Goal: Information Seeking & Learning: Find specific fact

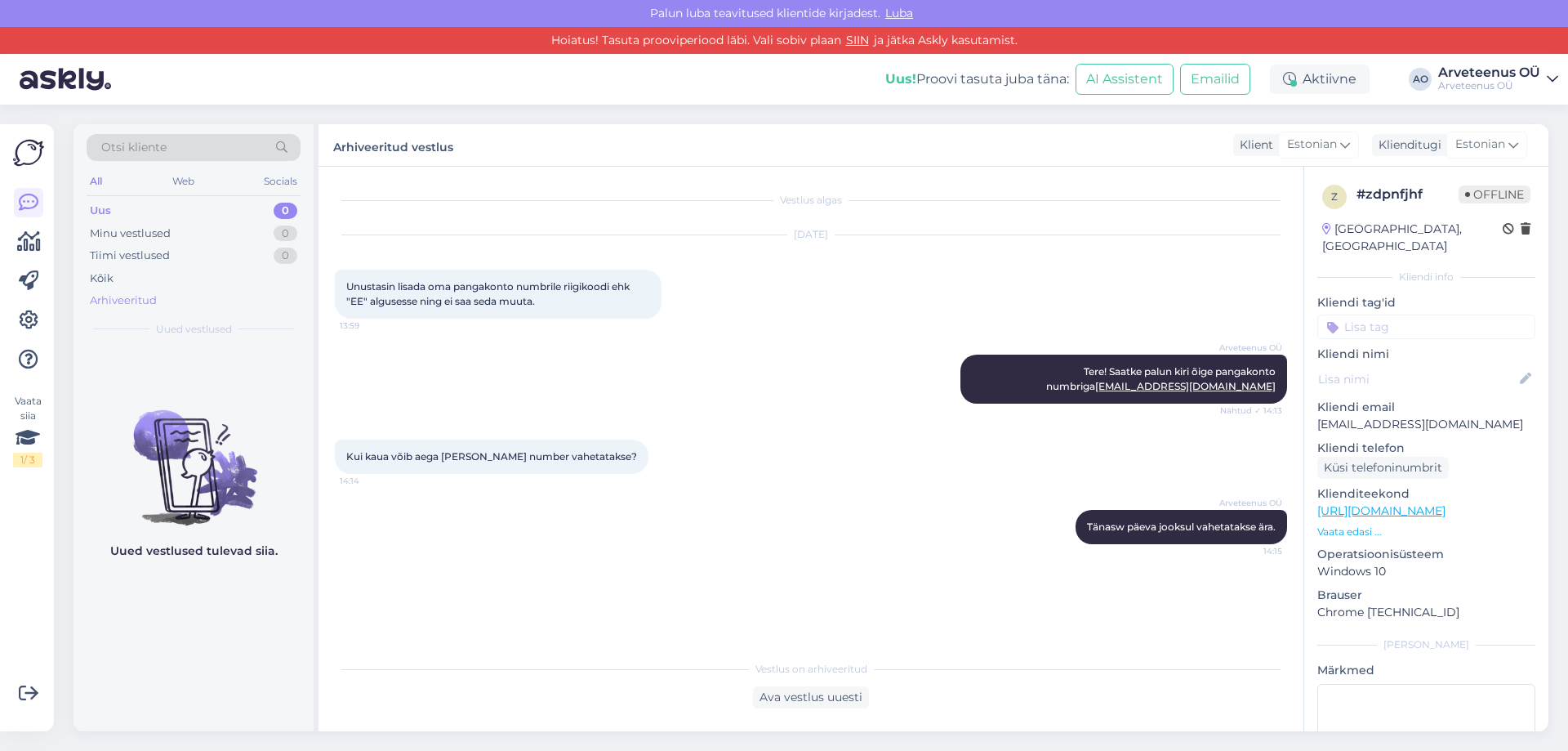
click at [131, 306] on div "Arhiveeritud" at bounding box center [123, 300] width 67 height 17
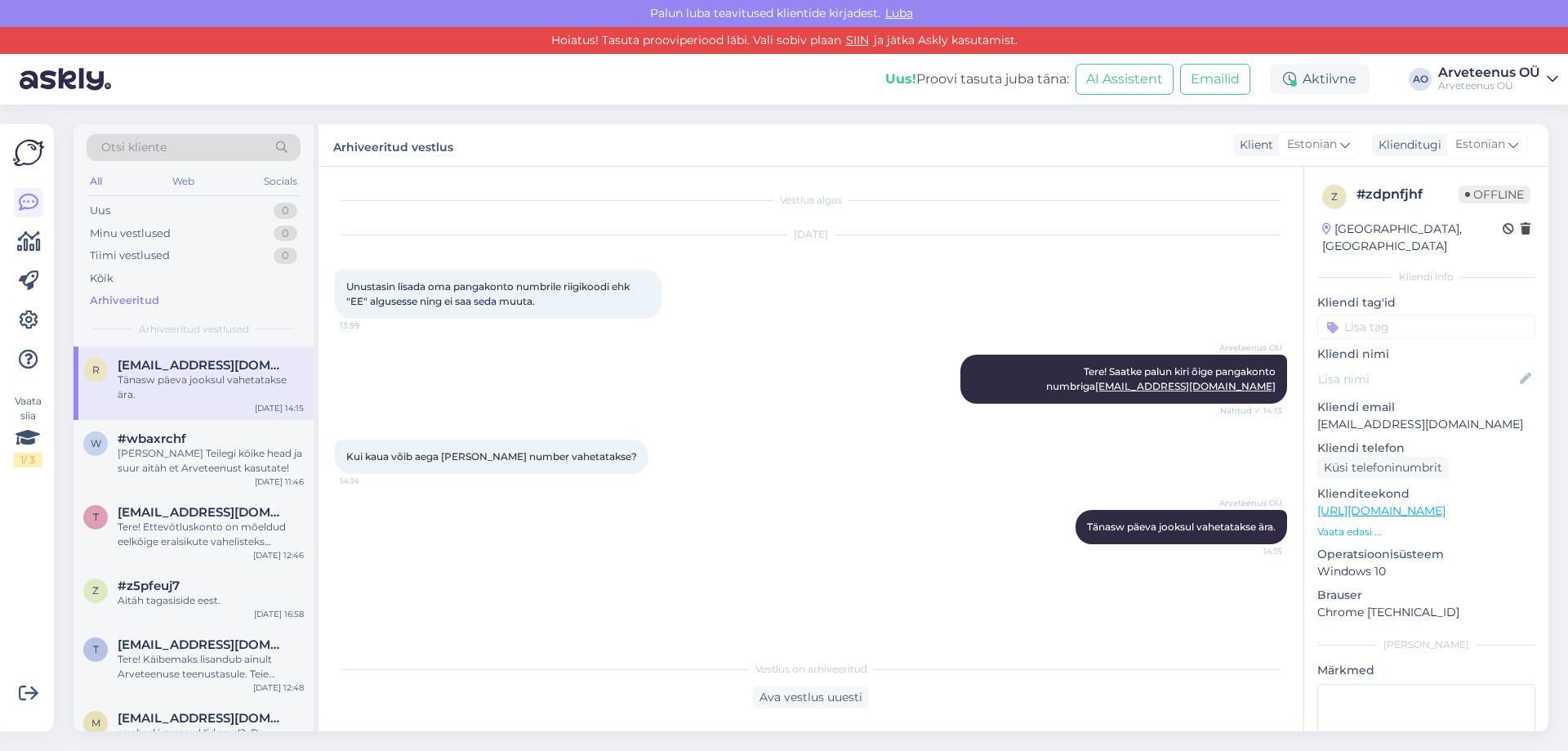
click at [164, 144] on span "Otsi kliente" at bounding box center [134, 147] width 65 height 17
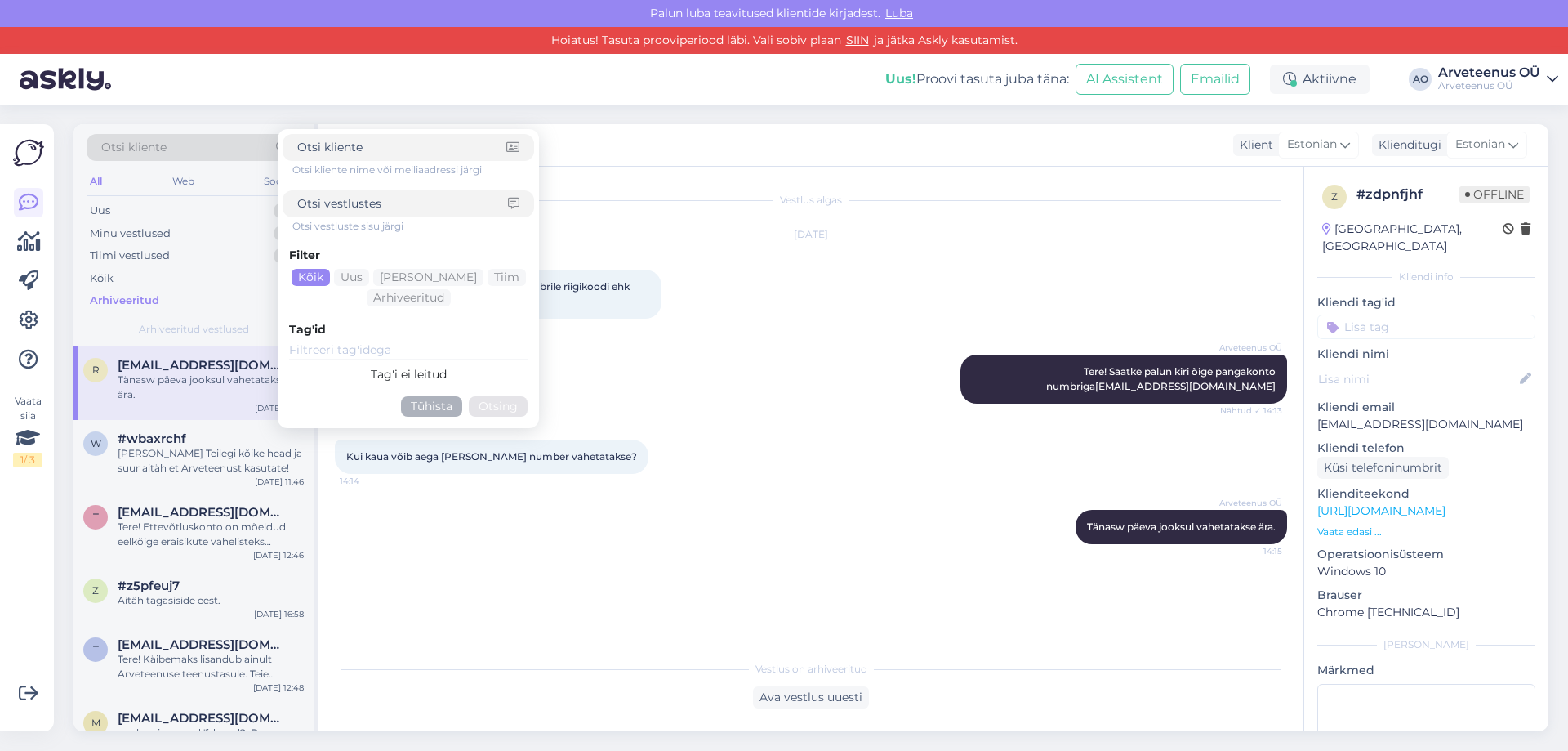
click at [413, 194] on div at bounding box center [409, 203] width 252 height 27
click at [413, 200] on input at bounding box center [402, 203] width 210 height 17
type input "25677"
click button "Otsing" at bounding box center [498, 406] width 59 height 20
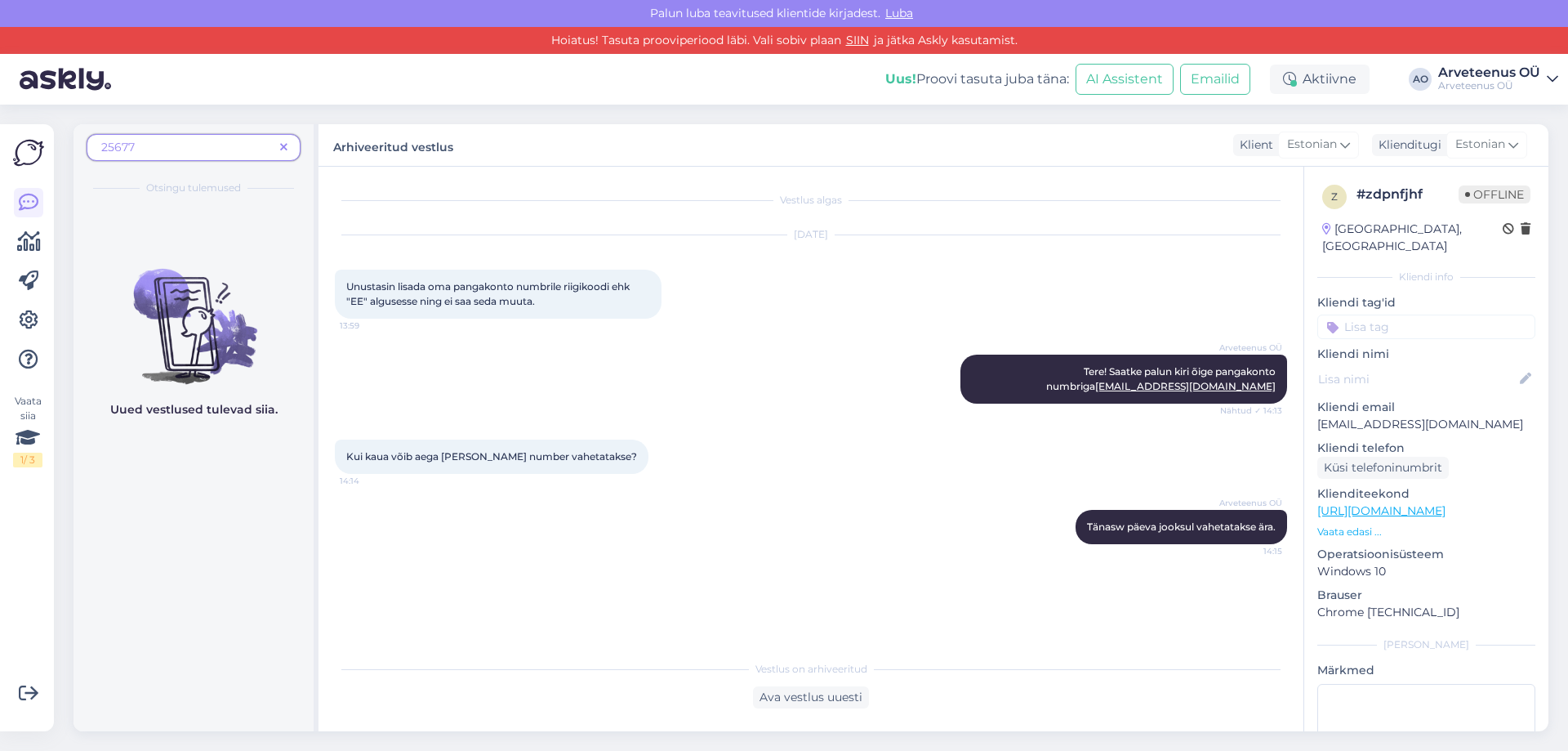
click at [209, 144] on span "25677" at bounding box center [188, 147] width 173 height 17
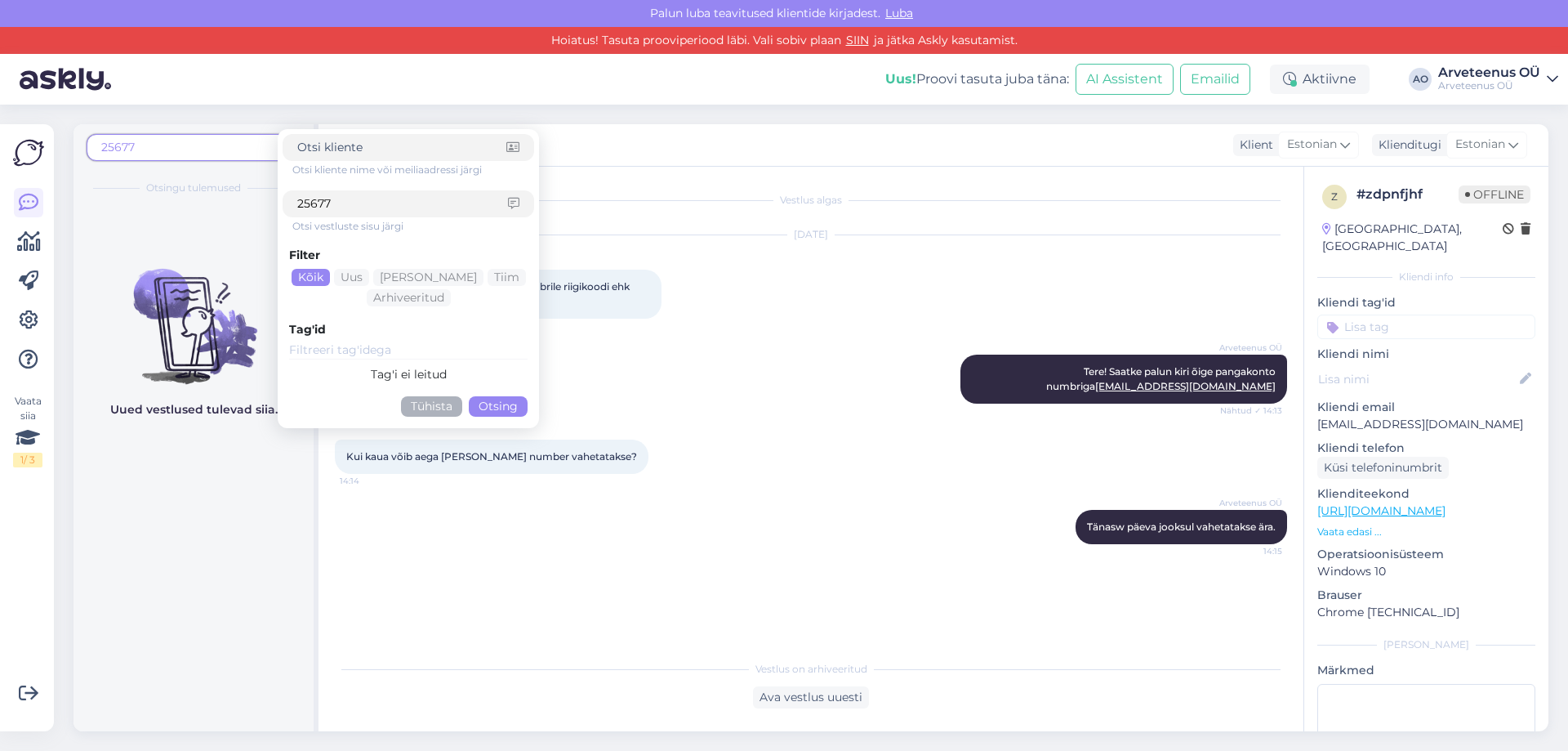
drag, startPoint x: 338, startPoint y: 211, endPoint x: 241, endPoint y: 210, distance: 97.0
click at [241, 210] on div "25677 Otsi kliente nime või meiliaadressi järgi 25677 Otsi vestluste sisu järgi…" at bounding box center [195, 427] width 245 height 607
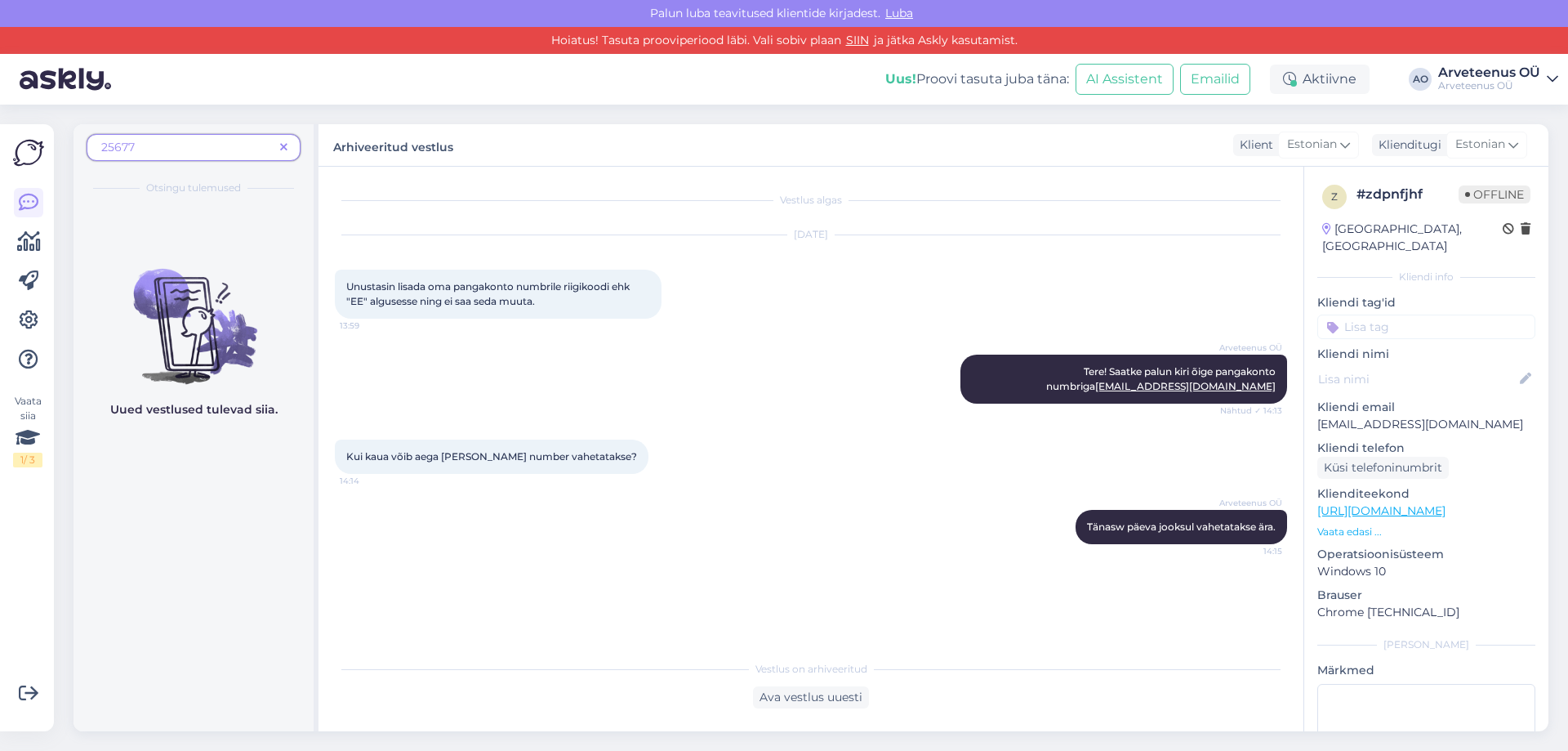
click at [279, 144] on span at bounding box center [283, 147] width 20 height 17
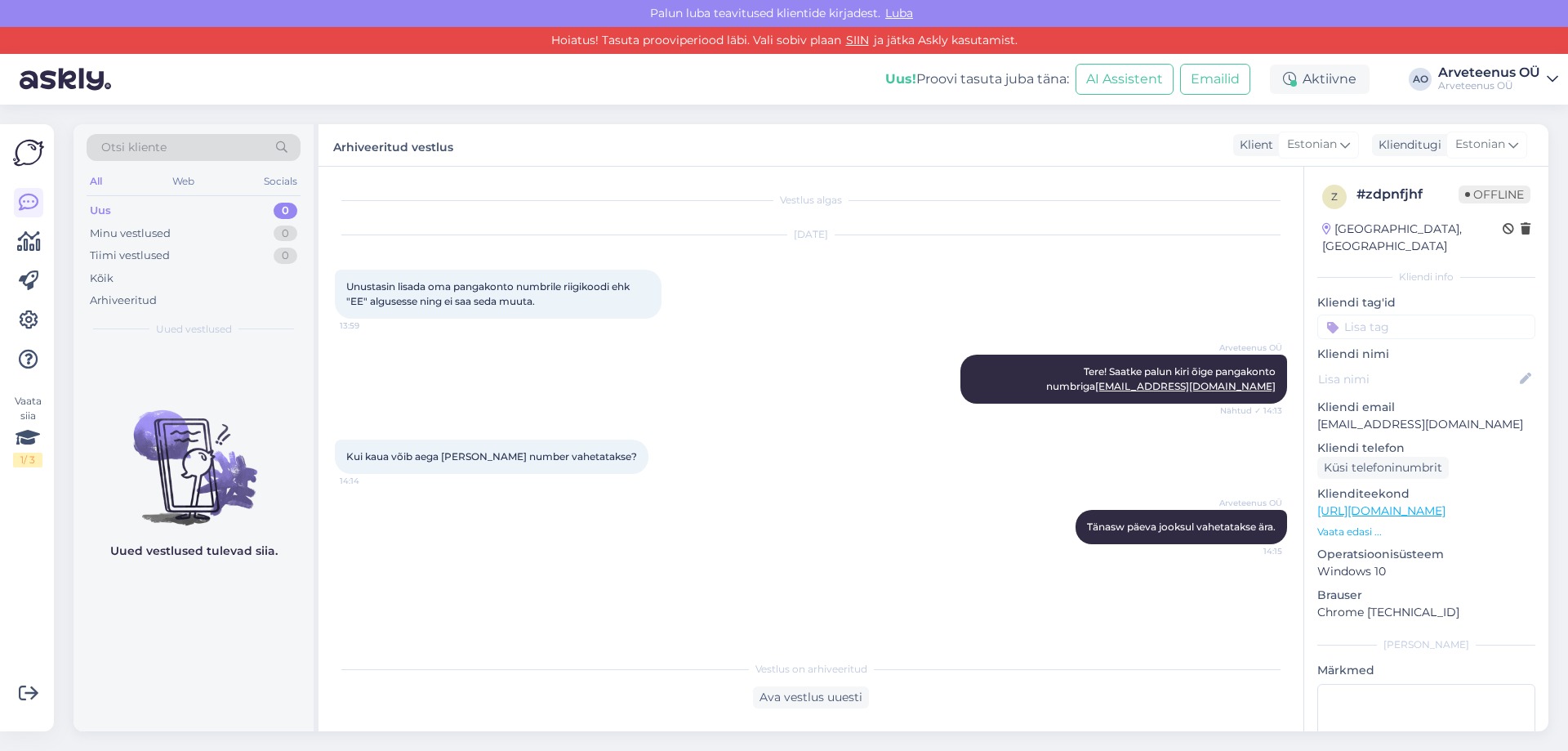
click at [224, 150] on div "Otsi kliente" at bounding box center [193, 147] width 214 height 27
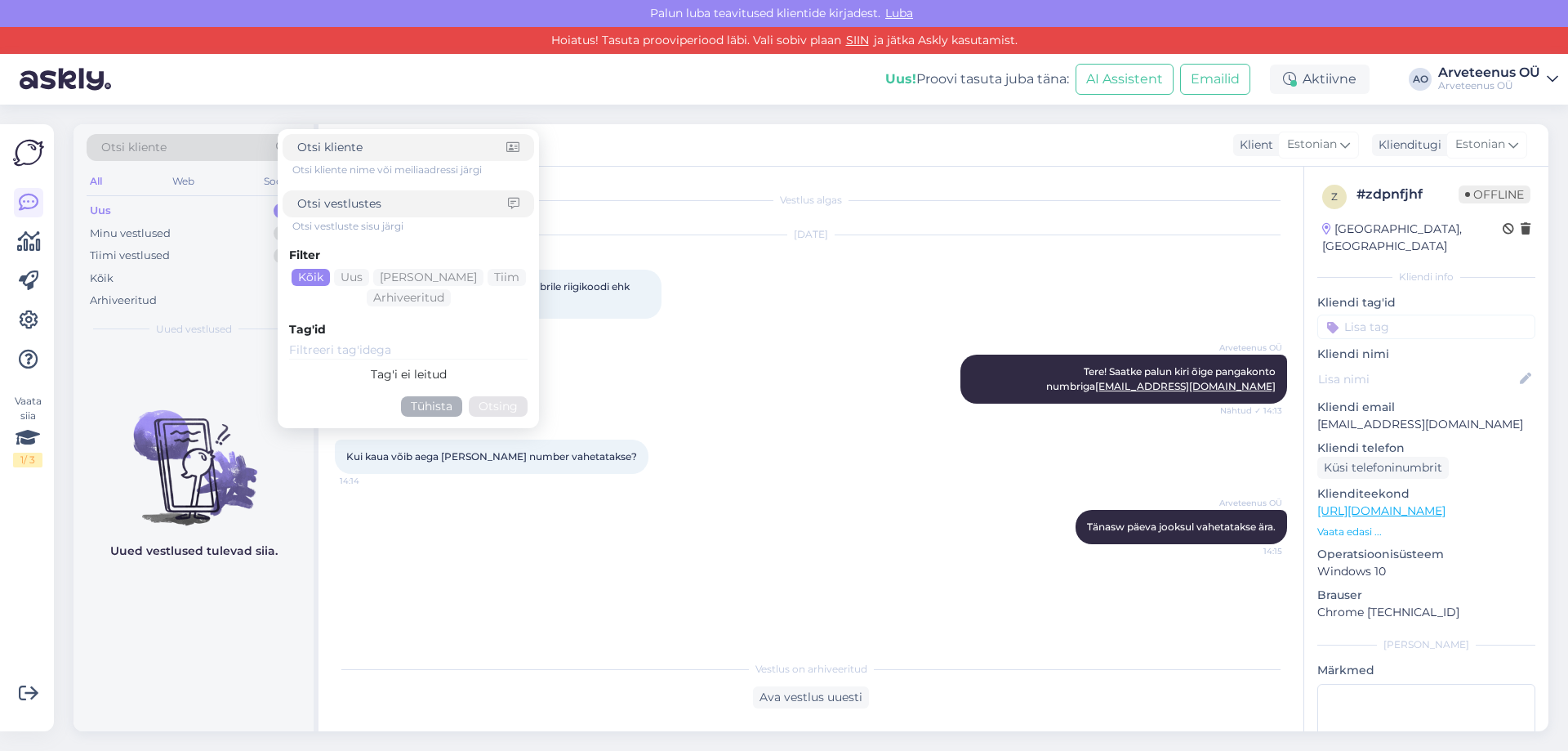
click at [376, 210] on input at bounding box center [402, 203] width 210 height 17
type input "Tartu Vallavalitsus"
click button "Otsing" at bounding box center [498, 406] width 59 height 20
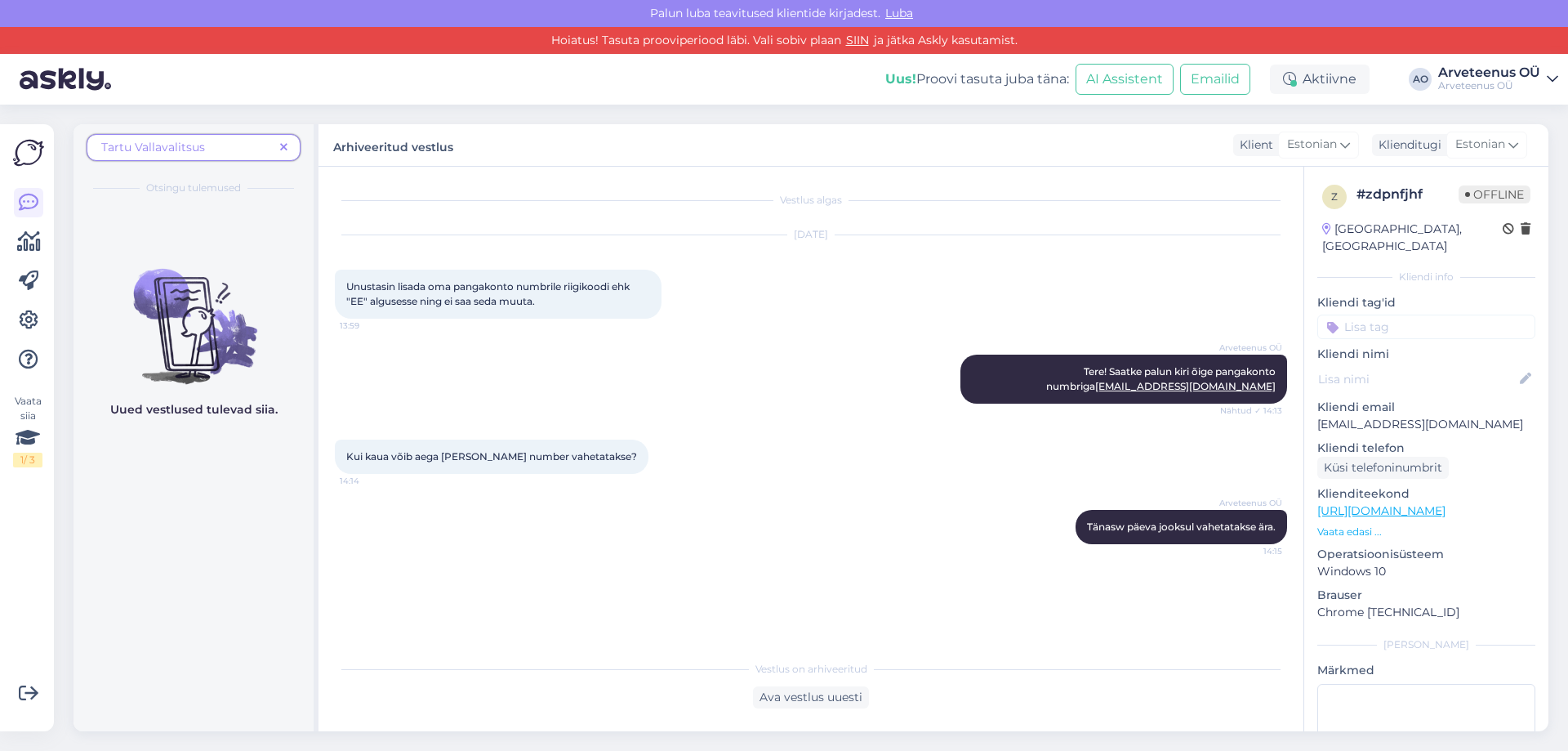
click at [239, 142] on span "Tartu Vallavalitsus" at bounding box center [188, 147] width 173 height 17
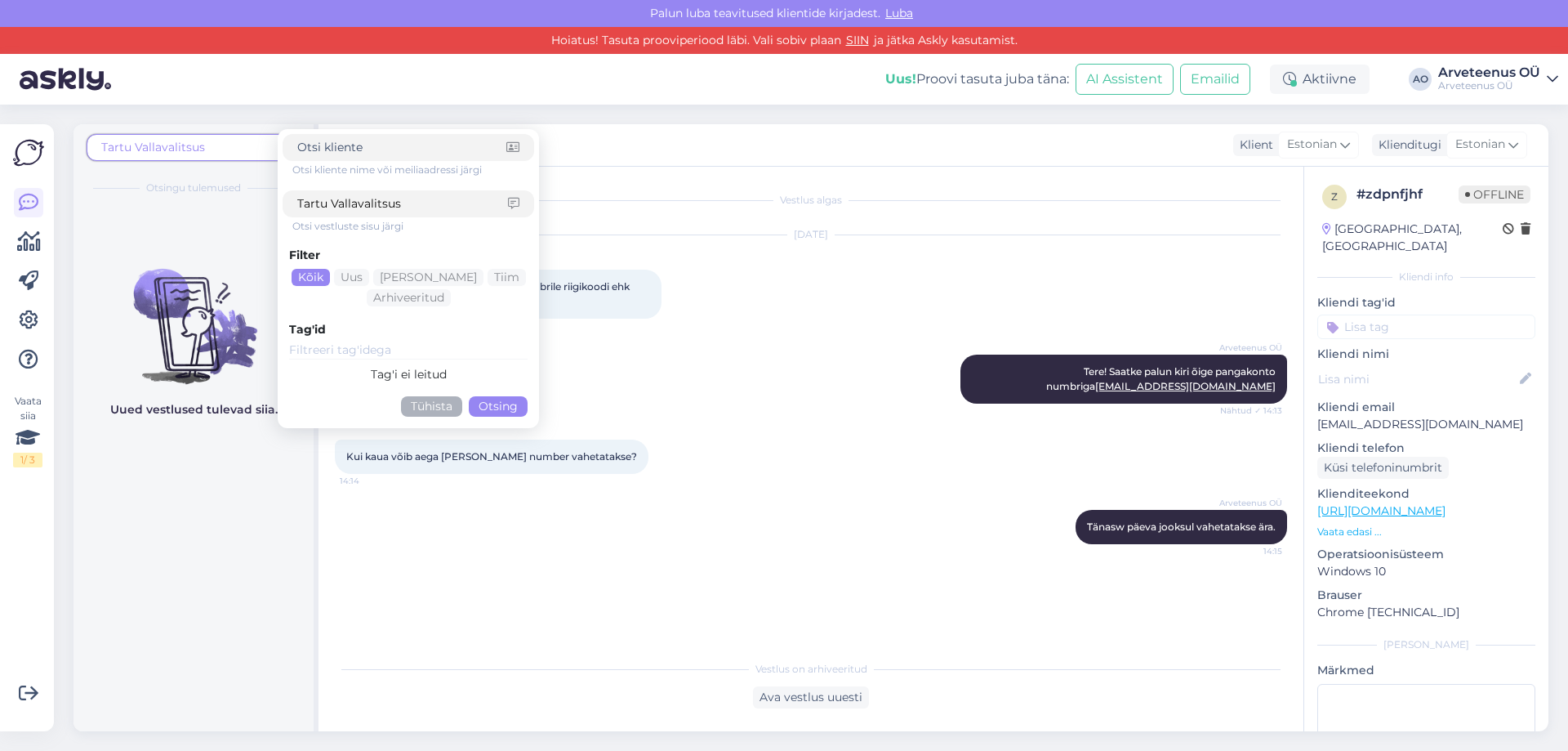
drag, startPoint x: 439, startPoint y: 211, endPoint x: 228, endPoint y: 201, distance: 211.2
click at [228, 201] on div "Tartu Vallavalitsus Otsi kliente nime või meiliaadressi järgi Tartu Vallavalits…" at bounding box center [193, 165] width 240 height 81
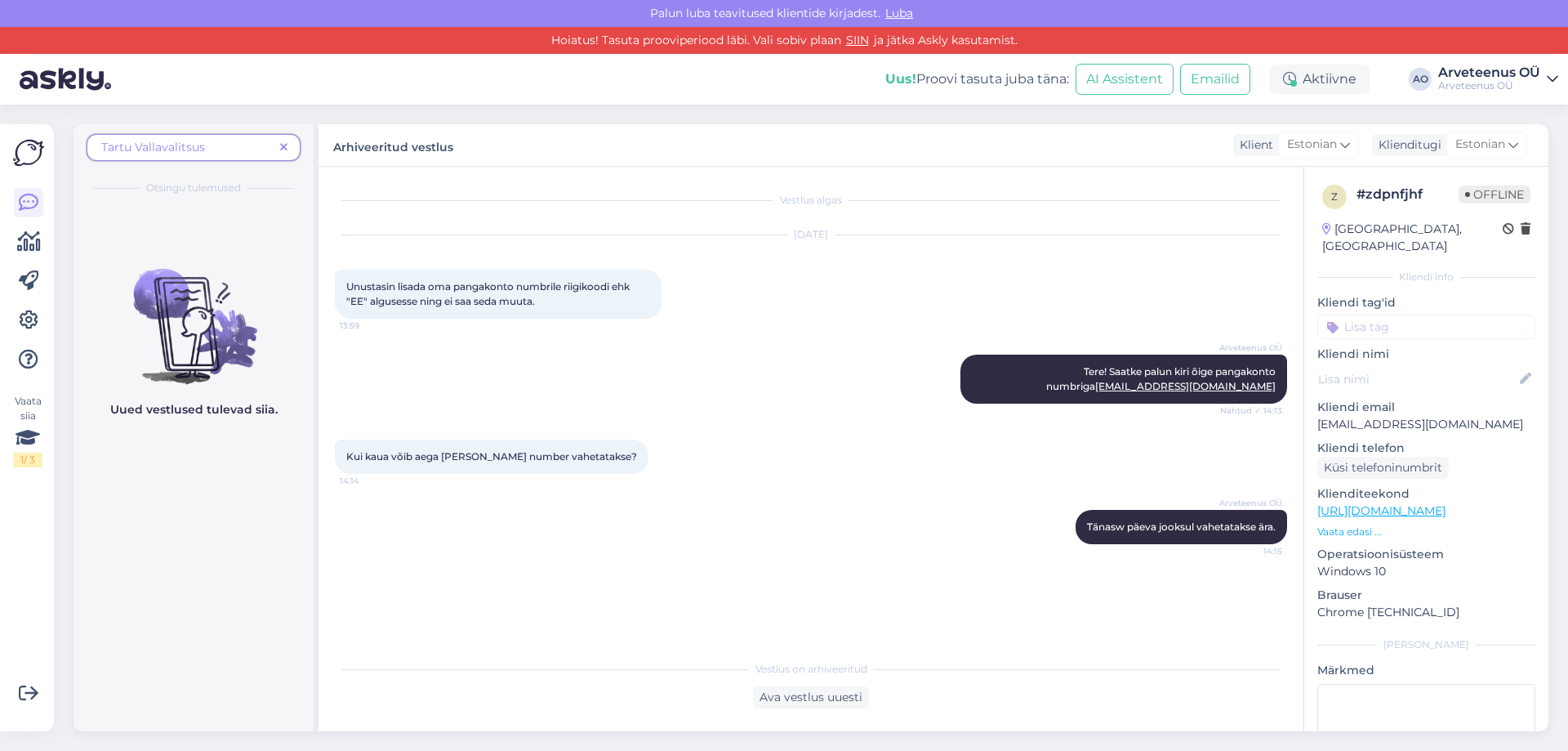
click at [281, 147] on icon at bounding box center [283, 147] width 7 height 11
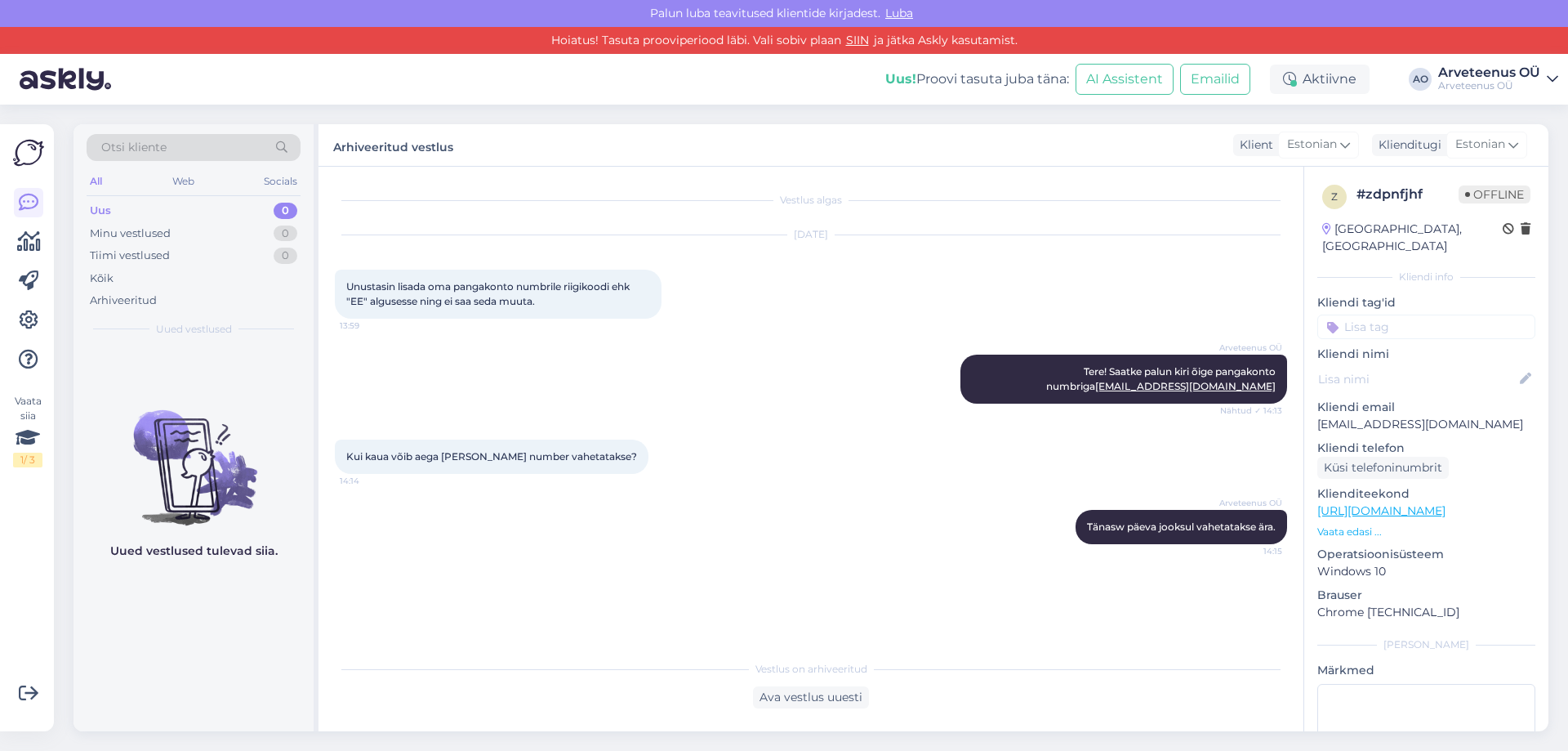
click at [156, 152] on span "Otsi kliente" at bounding box center [134, 147] width 65 height 17
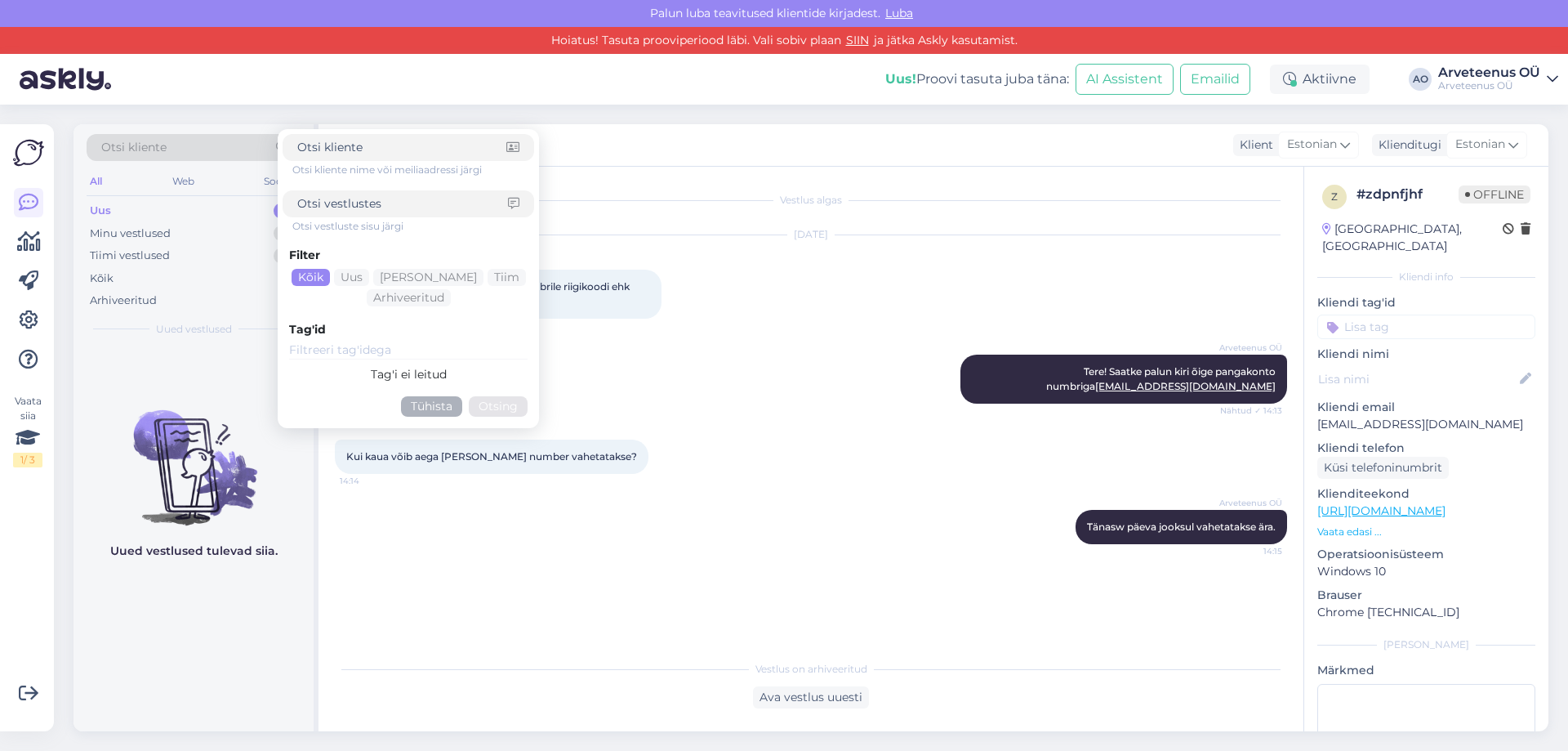
click at [351, 206] on input at bounding box center [402, 203] width 210 height 17
click at [378, 202] on input at bounding box center [402, 203] width 210 height 17
paste input "[EMAIL_ADDRESS][DOMAIN_NAME]"
type input "[EMAIL_ADDRESS][DOMAIN_NAME]"
click at [498, 412] on button "Otsing" at bounding box center [498, 406] width 59 height 20
